Goal: Task Accomplishment & Management: Use online tool/utility

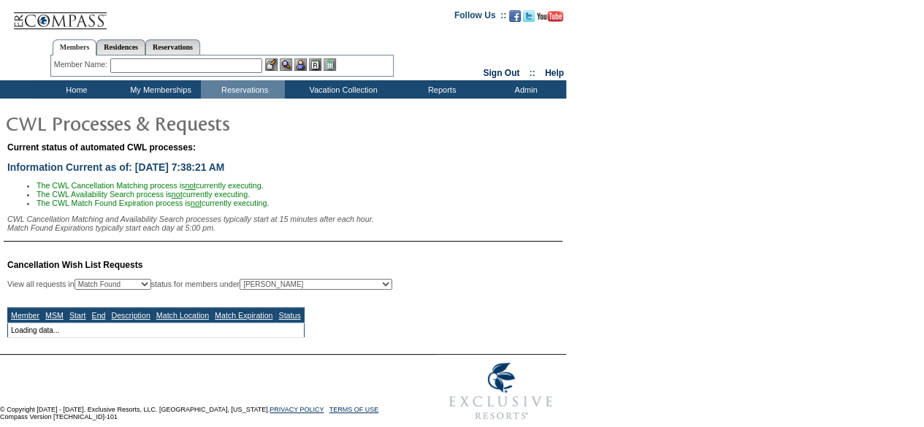
select select "50"
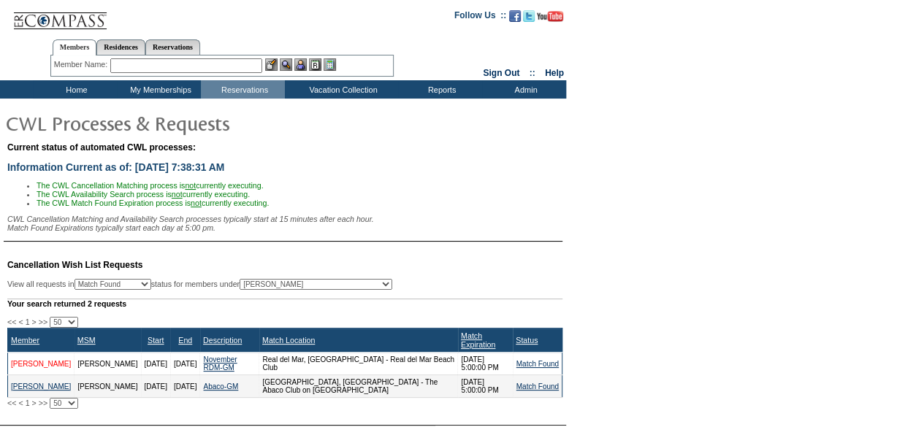
click at [33, 365] on link "[PERSON_NAME]" at bounding box center [41, 364] width 60 height 8
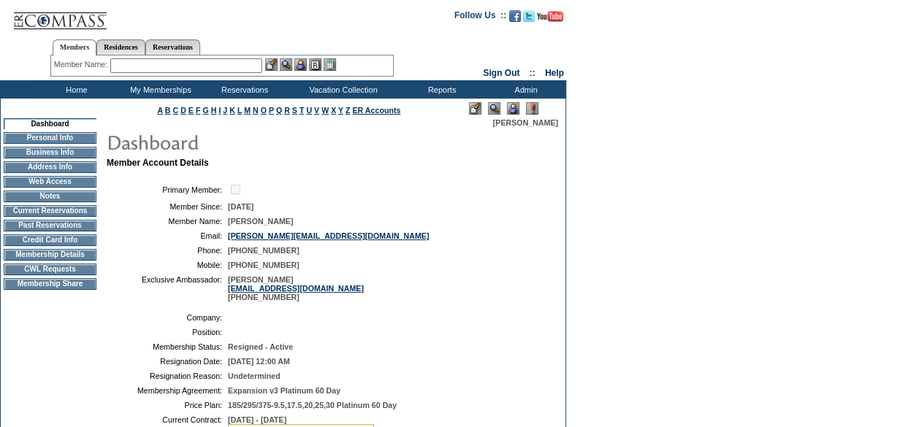
click at [513, 101] on table at bounding box center [511, 108] width 96 height 17
click at [516, 106] on img at bounding box center [513, 108] width 12 height 12
